Goal: Participate in discussion: Engage in conversation with other users on a specific topic

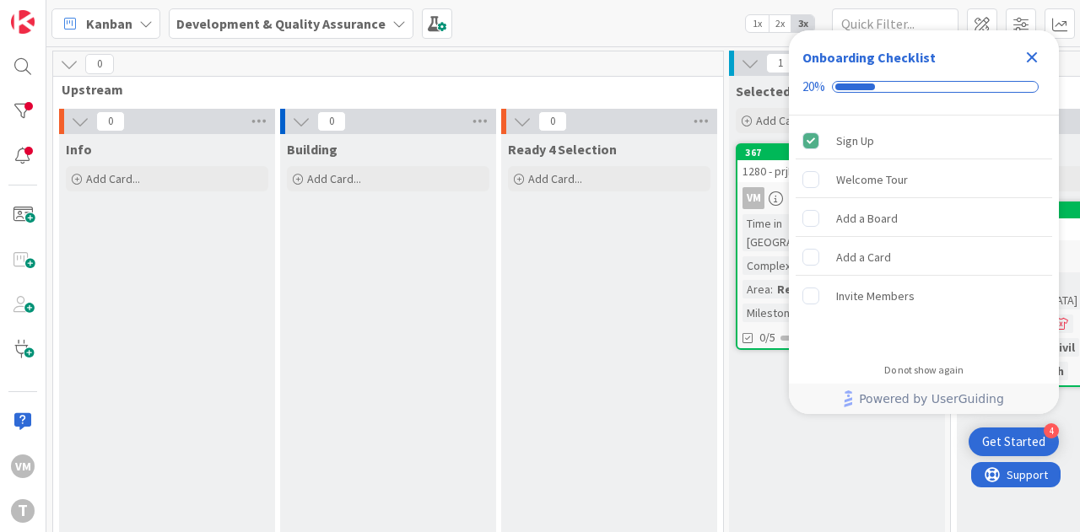
click at [1024, 61] on icon "Close Checklist" at bounding box center [1031, 57] width 20 height 20
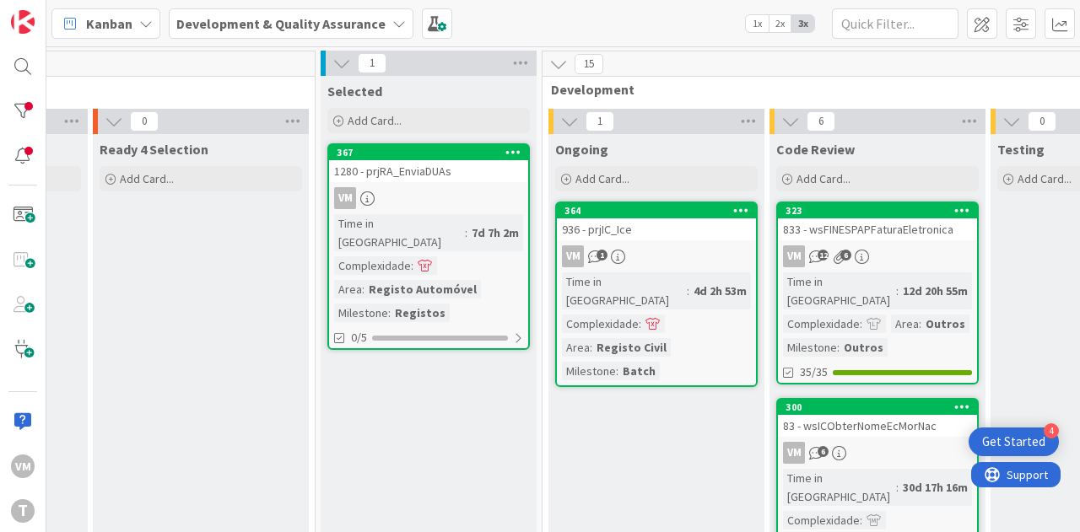
scroll to position [0, 462]
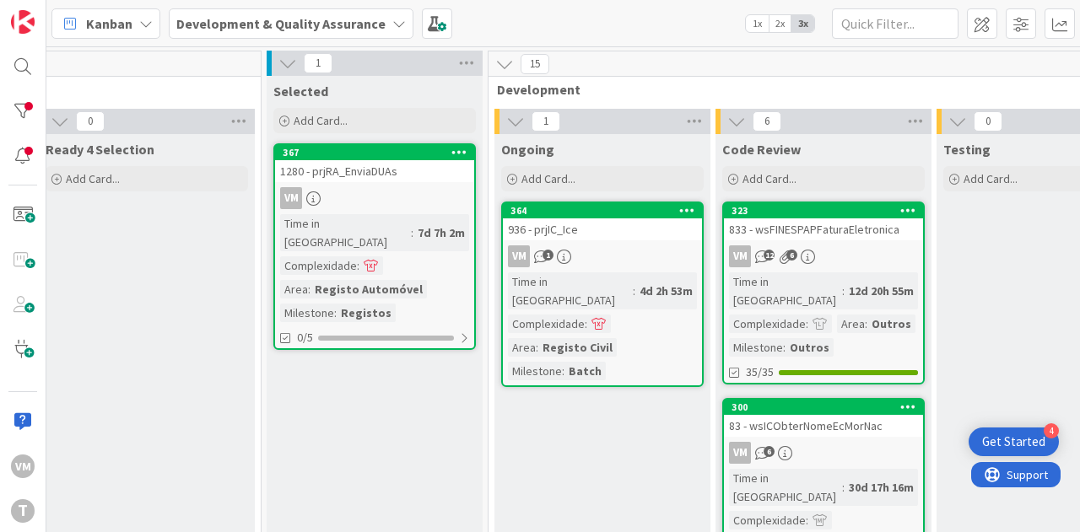
click at [617, 218] on div "936 - prjIC_Ice" at bounding box center [602, 229] width 199 height 22
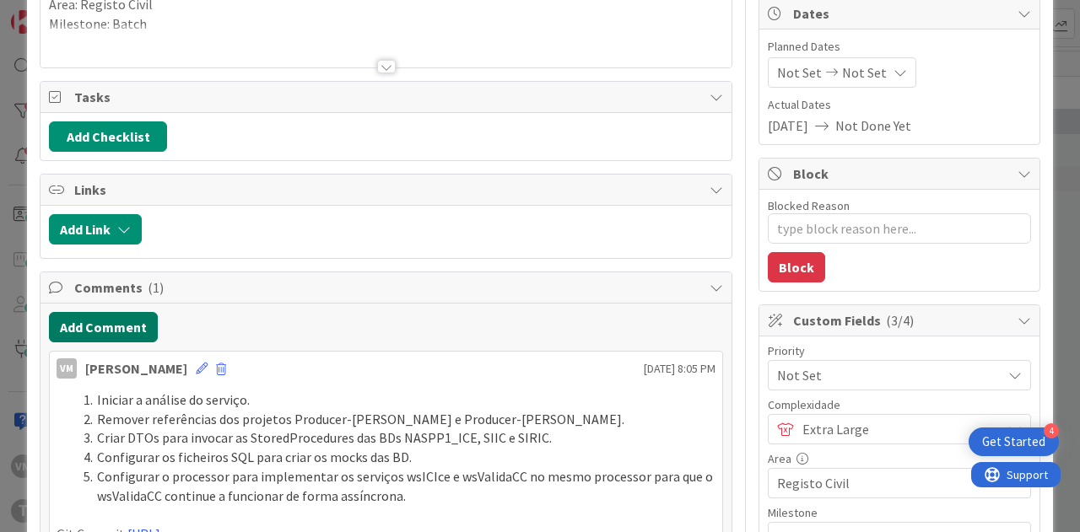
click at [127, 326] on button "Add Comment" at bounding box center [103, 327] width 109 height 30
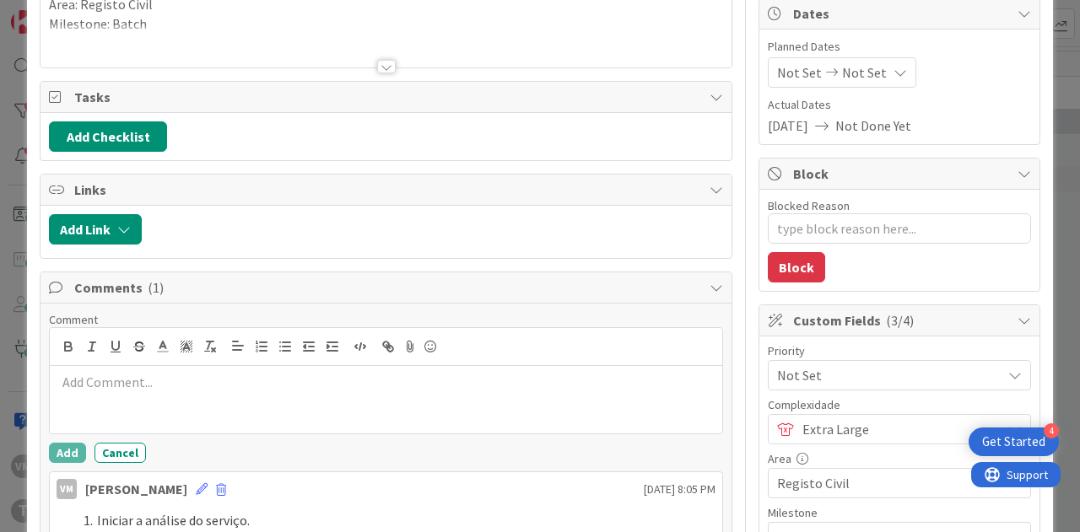
type textarea "x"
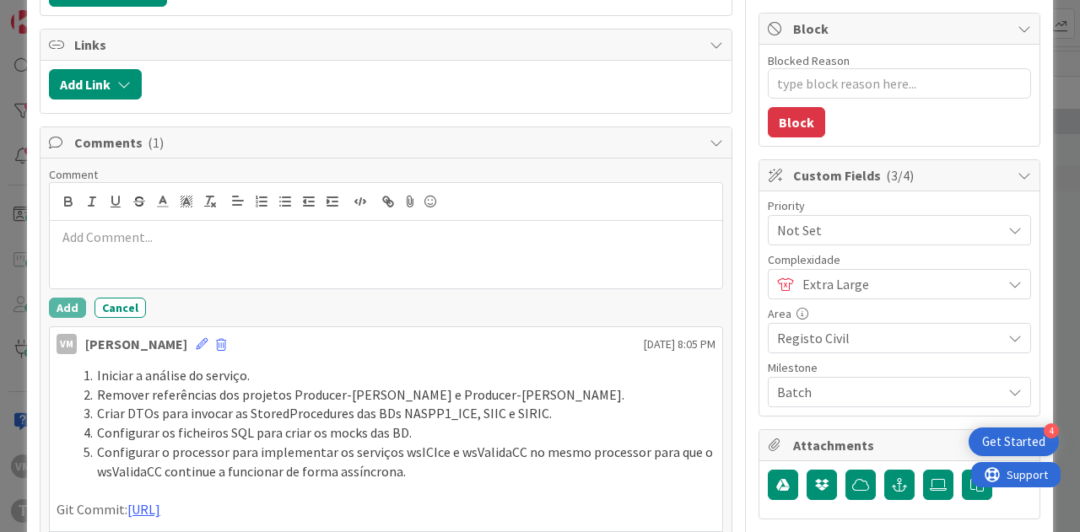
scroll to position [337, 0]
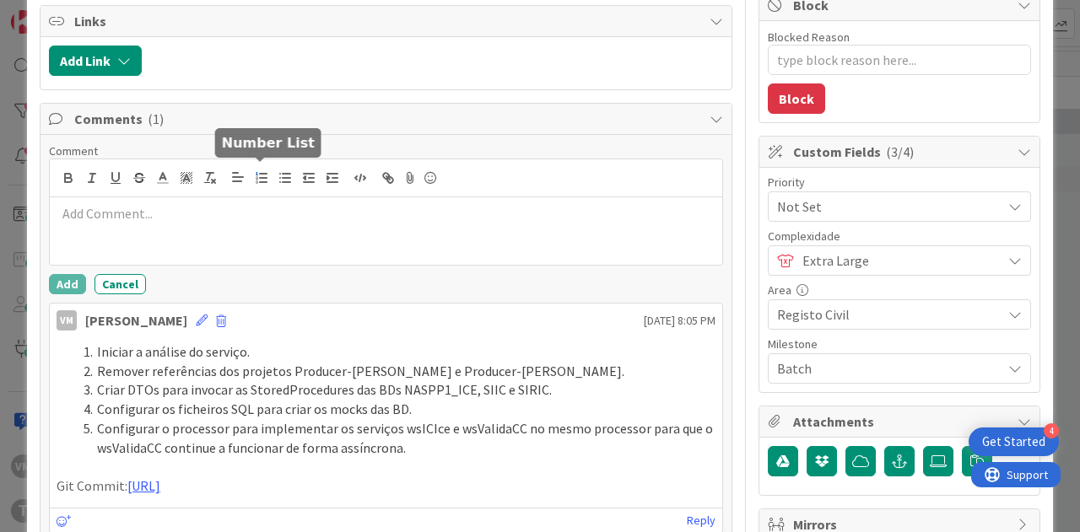
click at [261, 181] on button "button" at bounding box center [262, 178] width 24 height 20
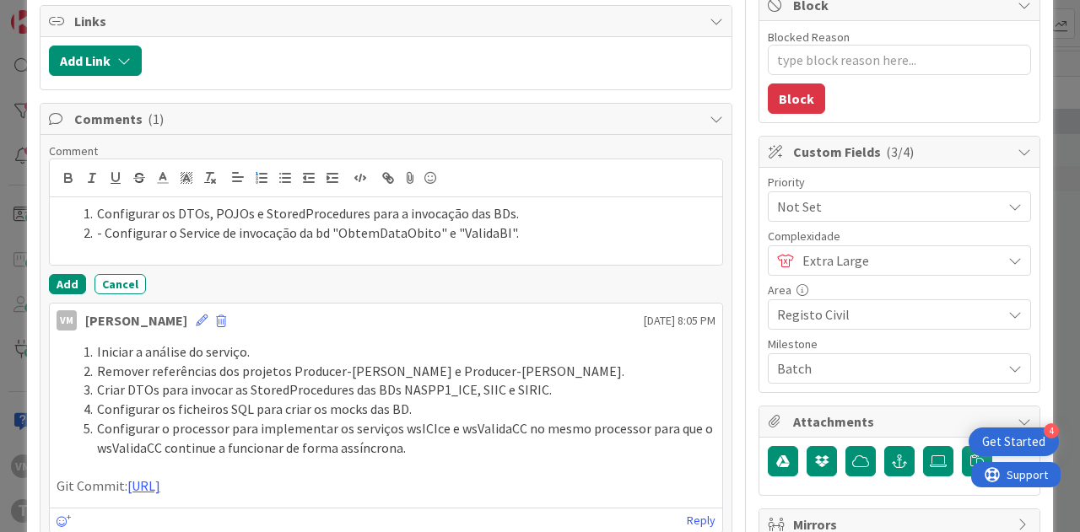
click at [108, 228] on li "- Configurar o Service de invocação da bd "ObtemDataObito" e "ValidaBI"." at bounding box center [396, 233] width 639 height 19
click at [513, 224] on li "Configurar o Service de invocação da bd "ObtemDataObito" e "ValidaBI"." at bounding box center [396, 233] width 639 height 19
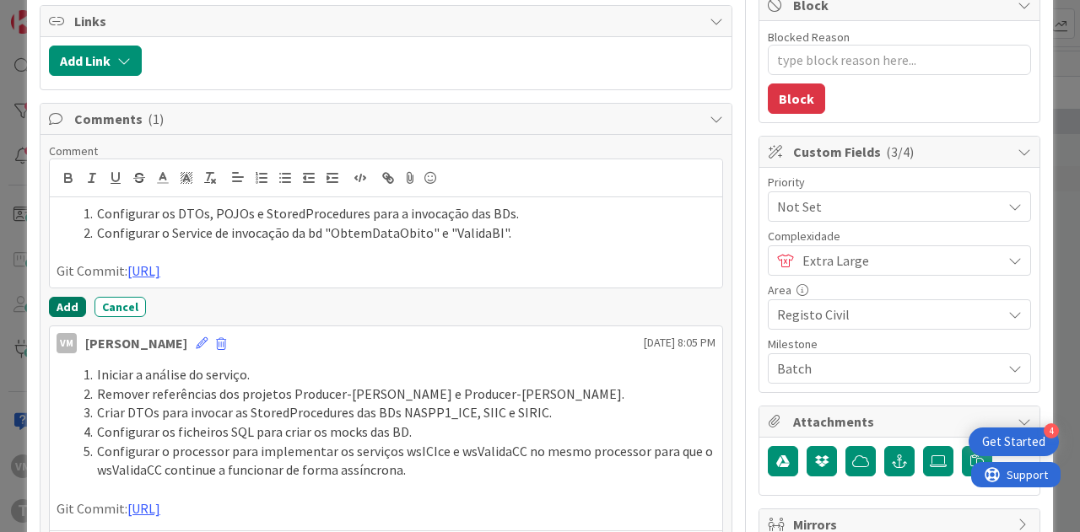
click at [59, 317] on button "Add" at bounding box center [67, 307] width 37 height 20
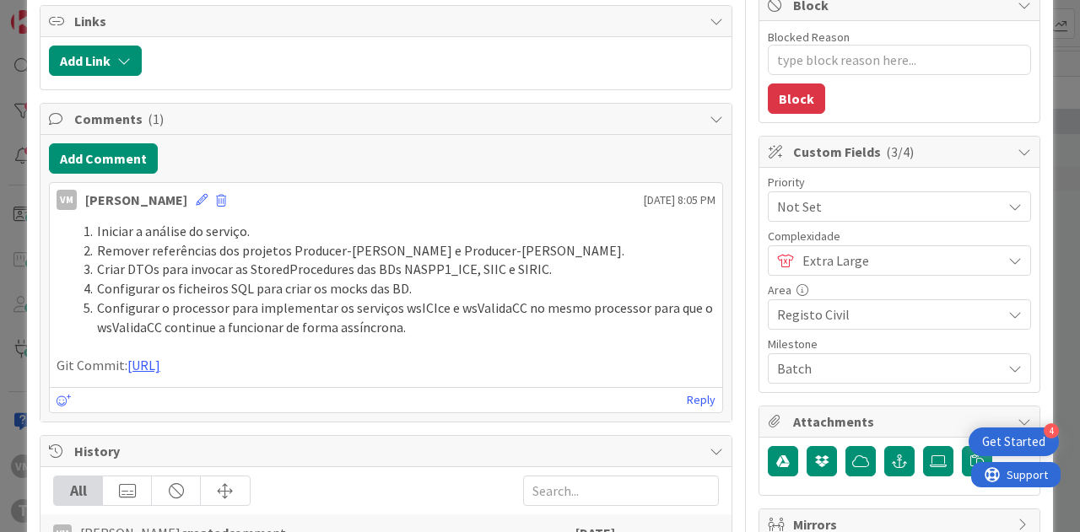
type textarea "x"
